Goal: Transaction & Acquisition: Purchase product/service

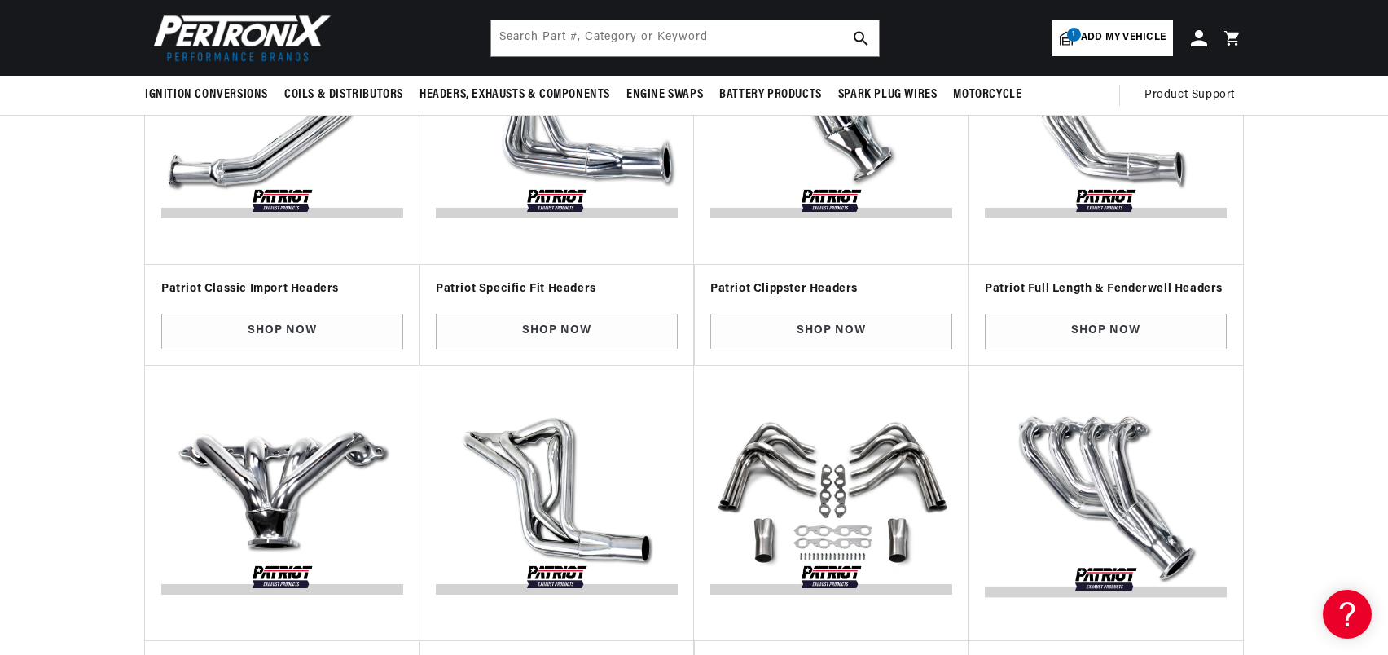
scroll to position [244, 0]
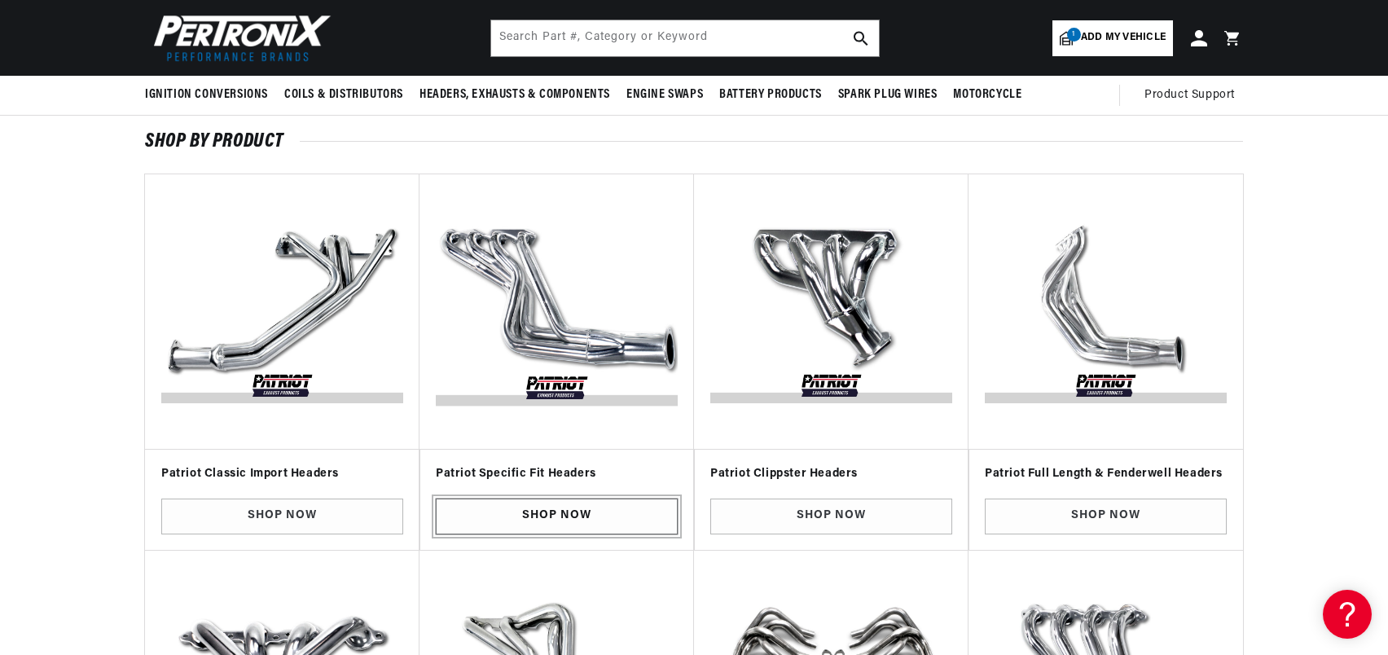
click at [606, 512] on link "Shop Now" at bounding box center [557, 517] width 242 height 37
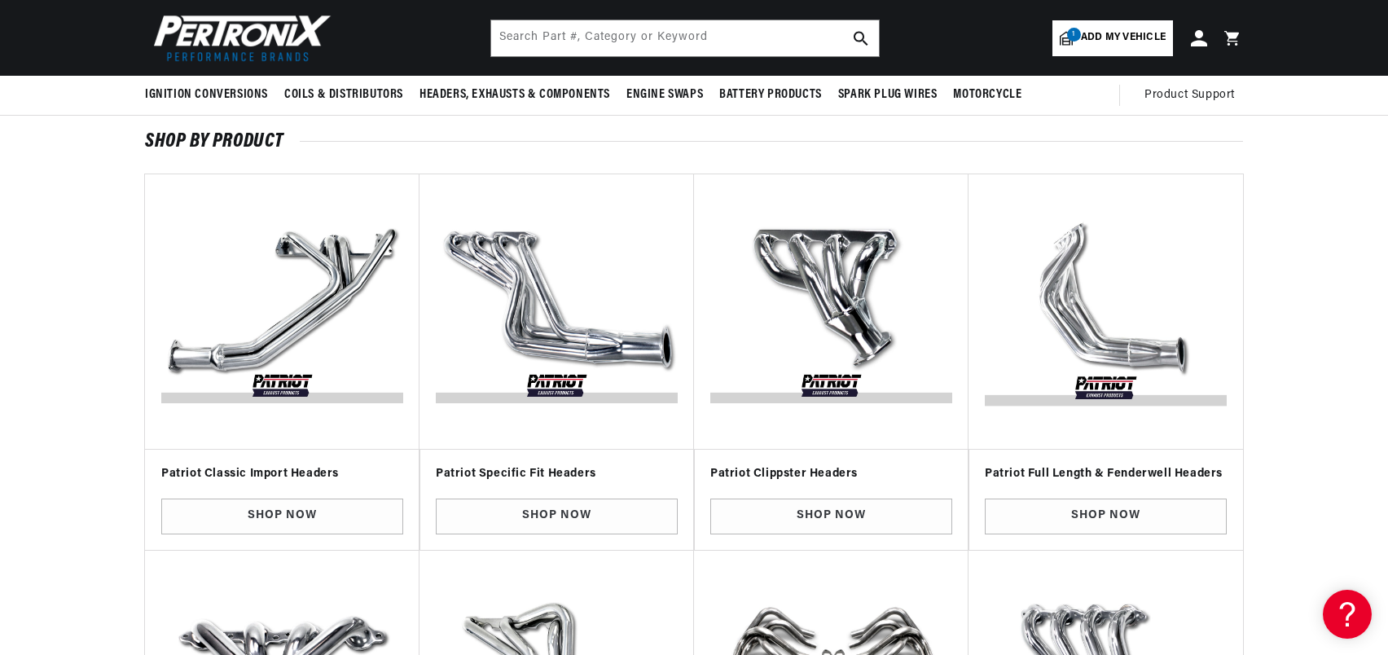
click at [1098, 319] on img "Slider" at bounding box center [1106, 311] width 249 height 249
click at [1081, 516] on link "Shop Now" at bounding box center [1106, 517] width 242 height 37
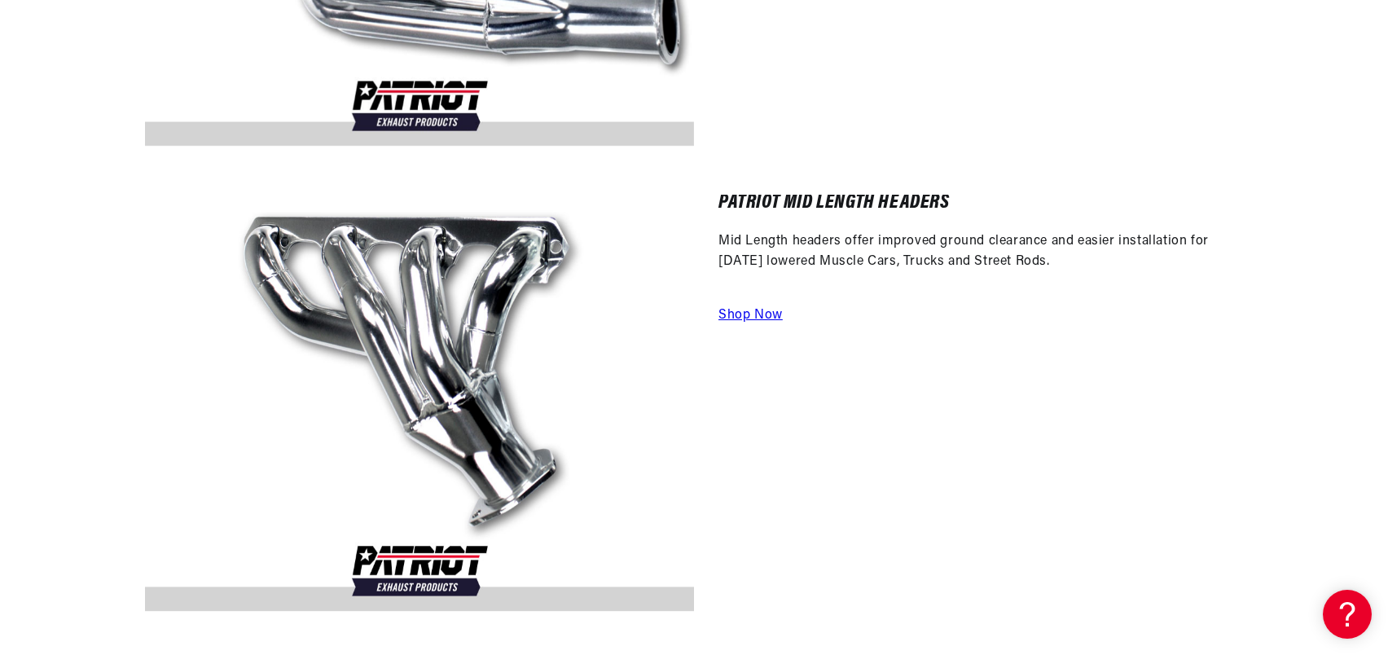
scroll to position [2770, 0]
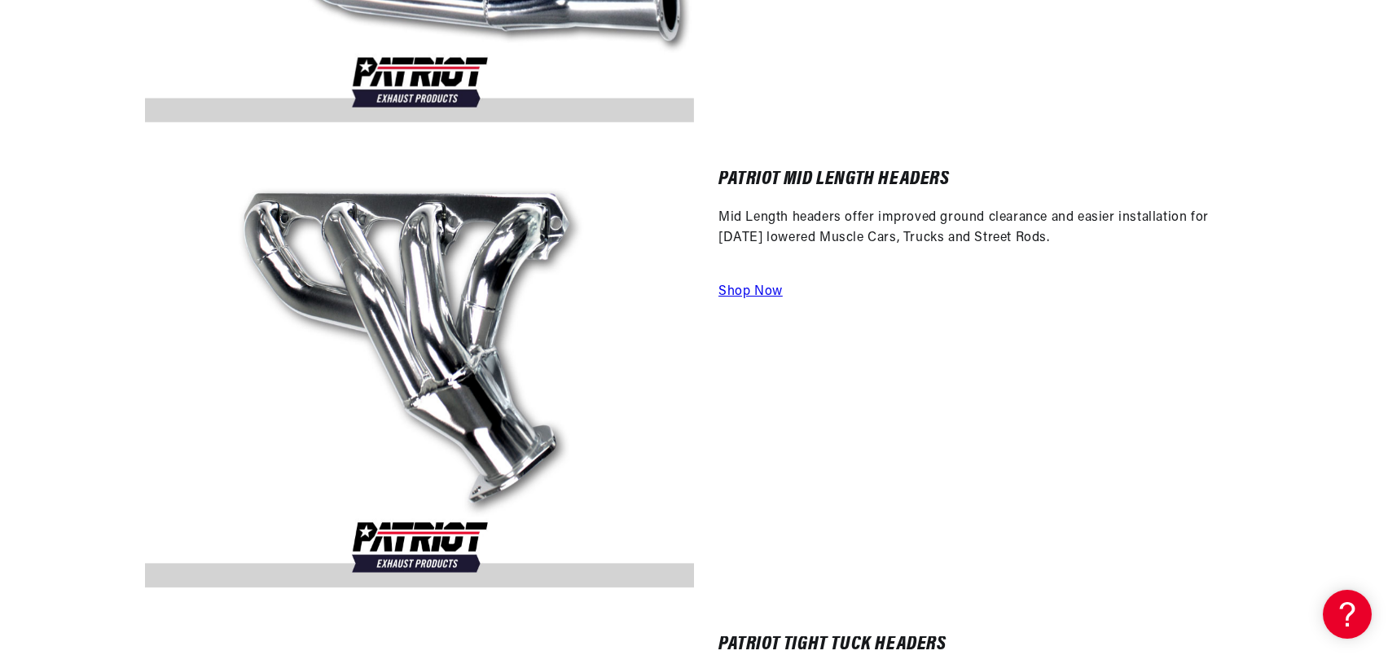
click at [449, 422] on img at bounding box center [419, 379] width 549 height 416
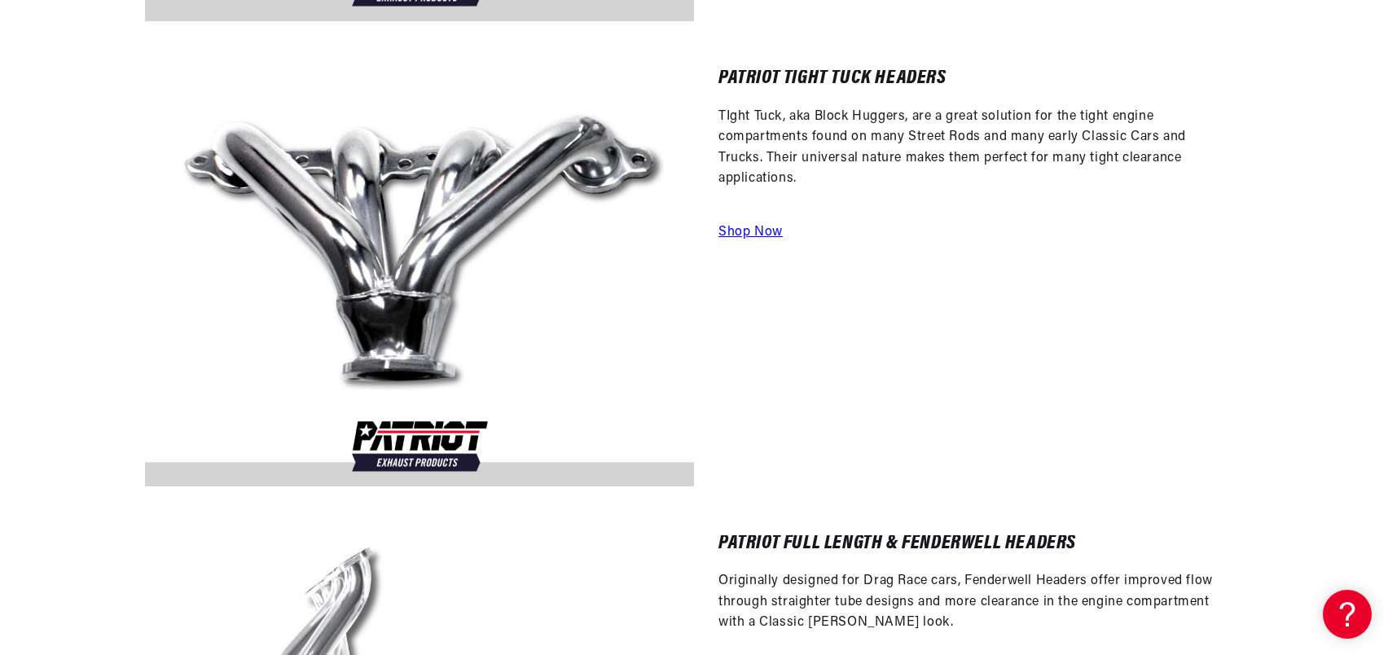
scroll to position [0, 0]
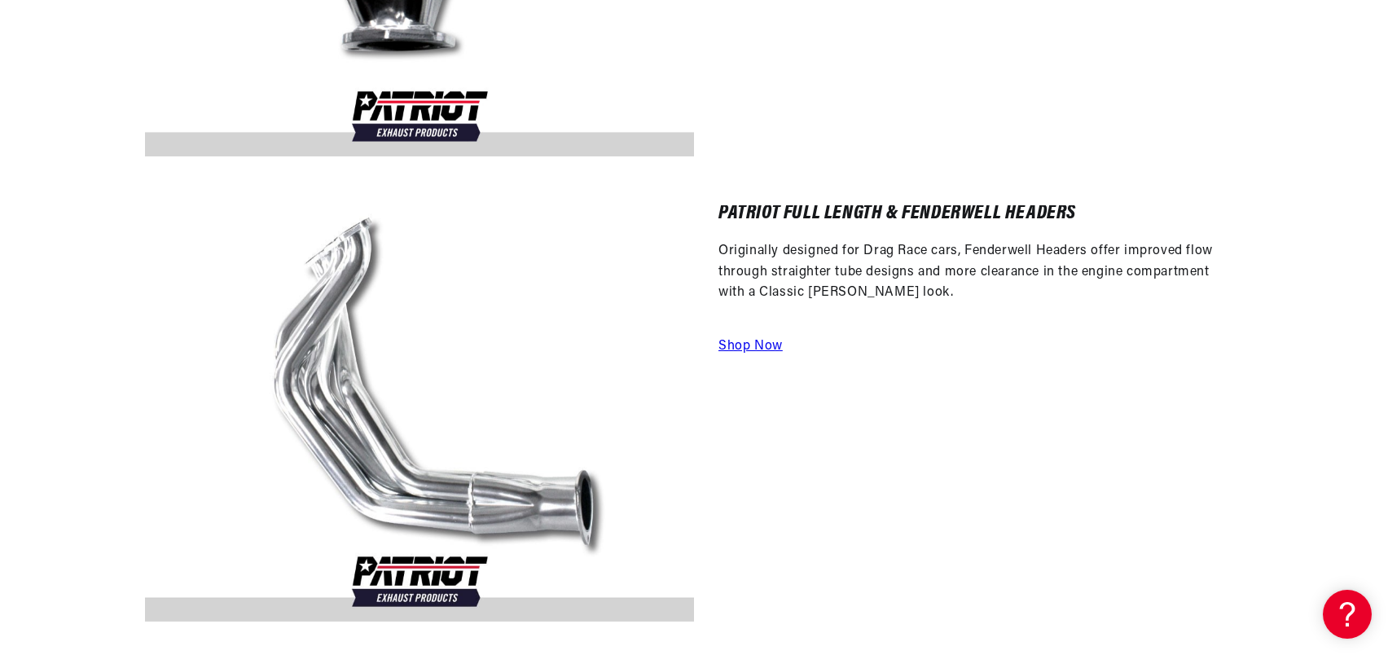
click at [741, 345] on a=Patriot%20Exhaust&hFR=Patriot%20Exhaust%20Headers%20%3E%20Patriot%20Exhaust%20Full%20Length%20&%20Fenderwell%20Headers&is_v=1"] "Shop Now" at bounding box center [751, 346] width 64 height 13
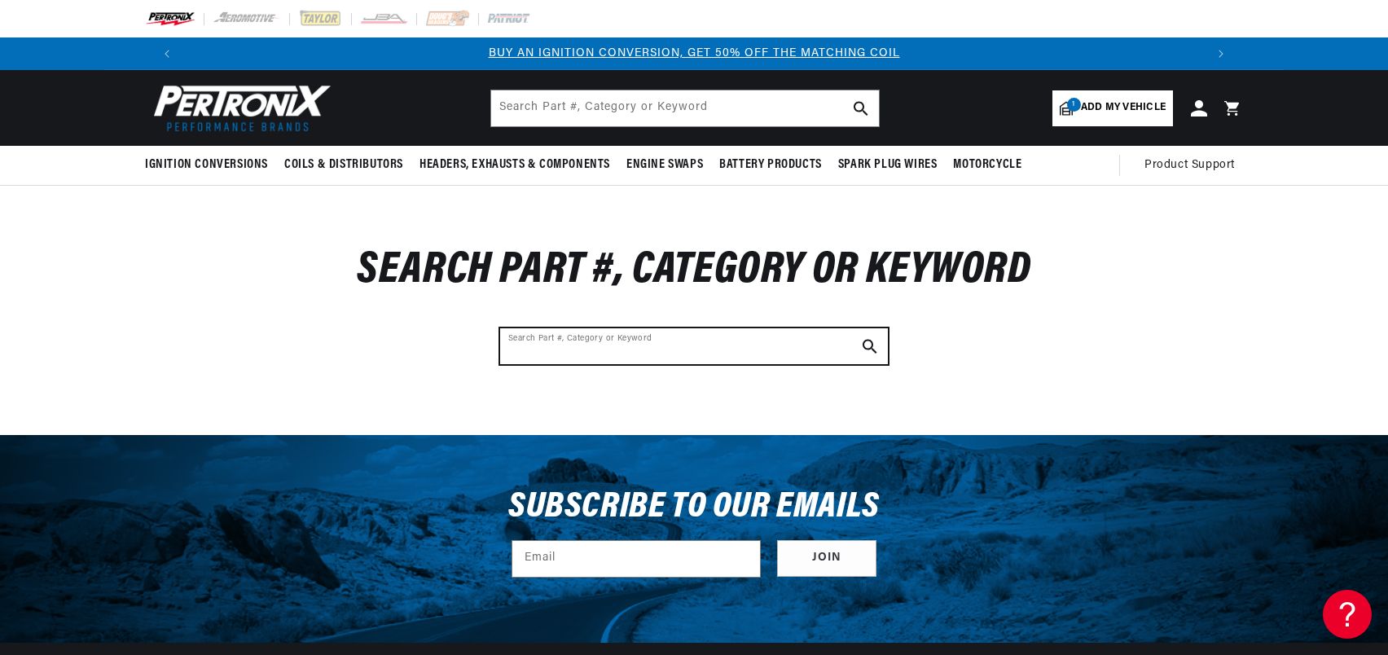
click at [676, 350] on input "Search Part #, Category or Keyword" at bounding box center [694, 346] width 388 height 36
